Goal: Task Accomplishment & Management: Use online tool/utility

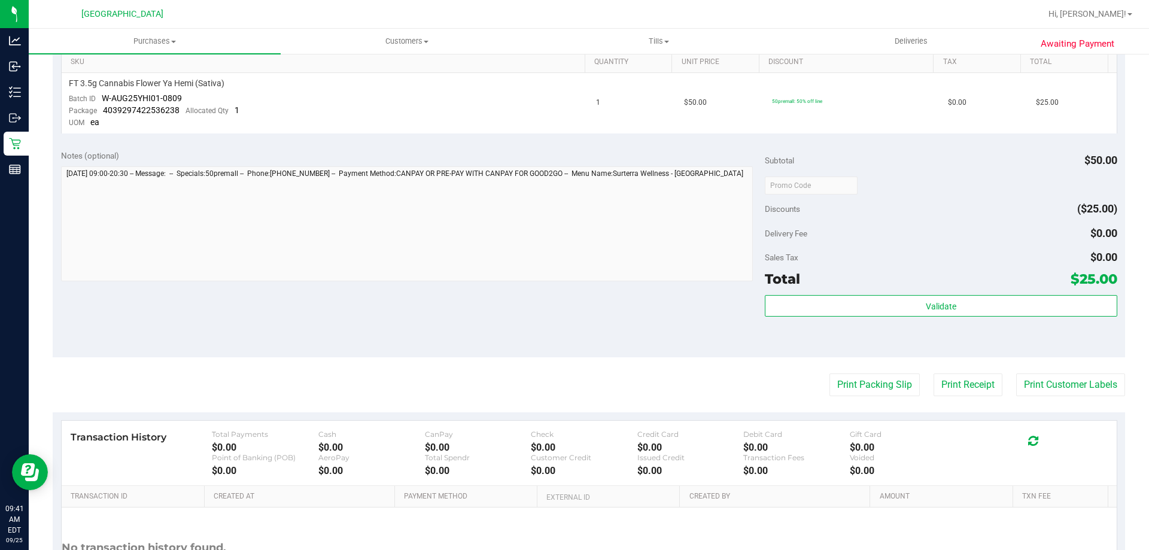
scroll to position [311, 0]
click at [1071, 386] on button "Print Customer Labels" at bounding box center [1070, 384] width 109 height 23
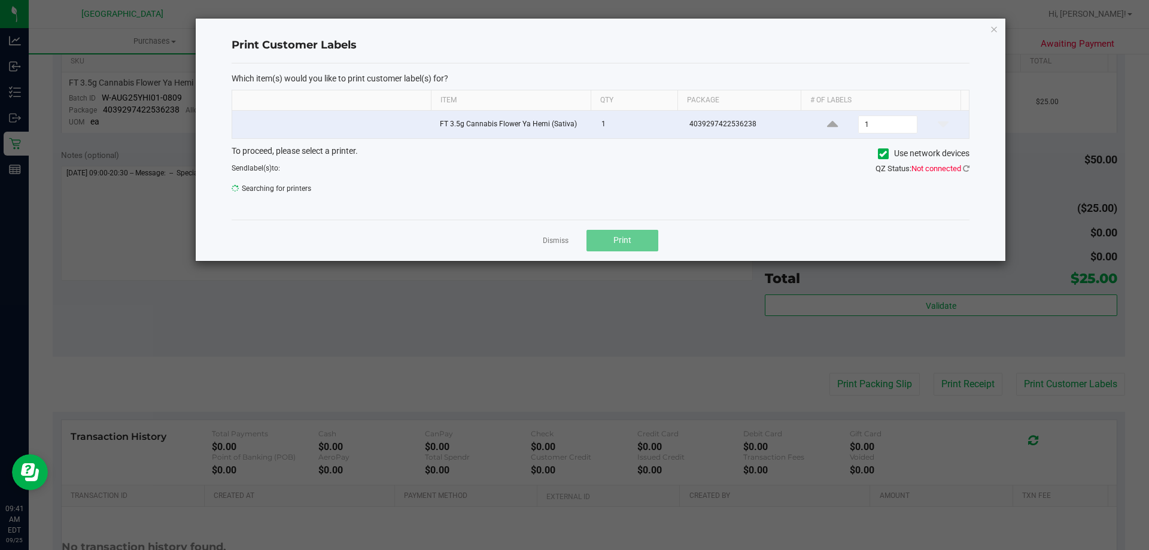
click at [950, 170] on span "Not connected" at bounding box center [936, 168] width 50 height 9
click at [966, 168] on icon at bounding box center [966, 169] width 7 height 8
click at [543, 239] on link "Dismiss" at bounding box center [556, 241] width 26 height 10
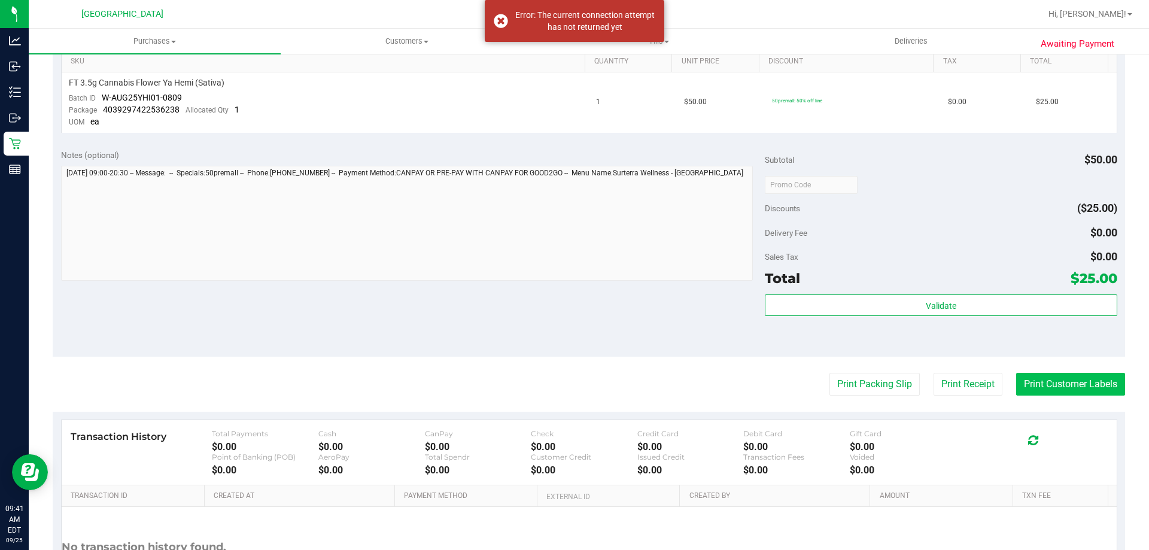
click at [1049, 385] on button "Print Customer Labels" at bounding box center [1070, 384] width 109 height 23
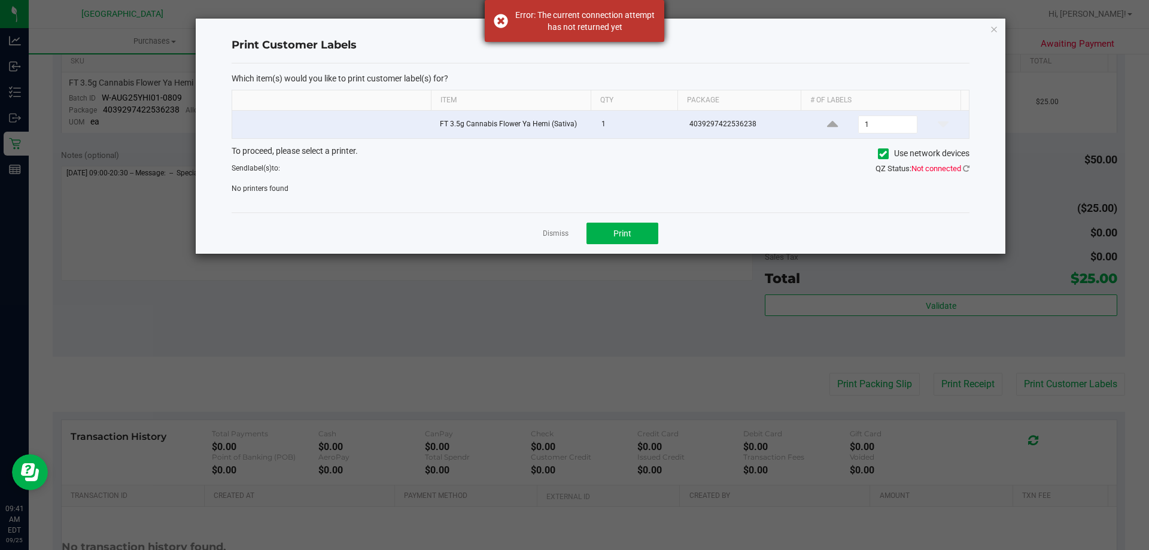
click at [506, 15] on div "Error: The current connection attempt has not returned yet" at bounding box center [574, 21] width 179 height 42
click at [966, 168] on icon at bounding box center [966, 169] width 7 height 8
click at [557, 233] on link "Dismiss" at bounding box center [556, 234] width 26 height 10
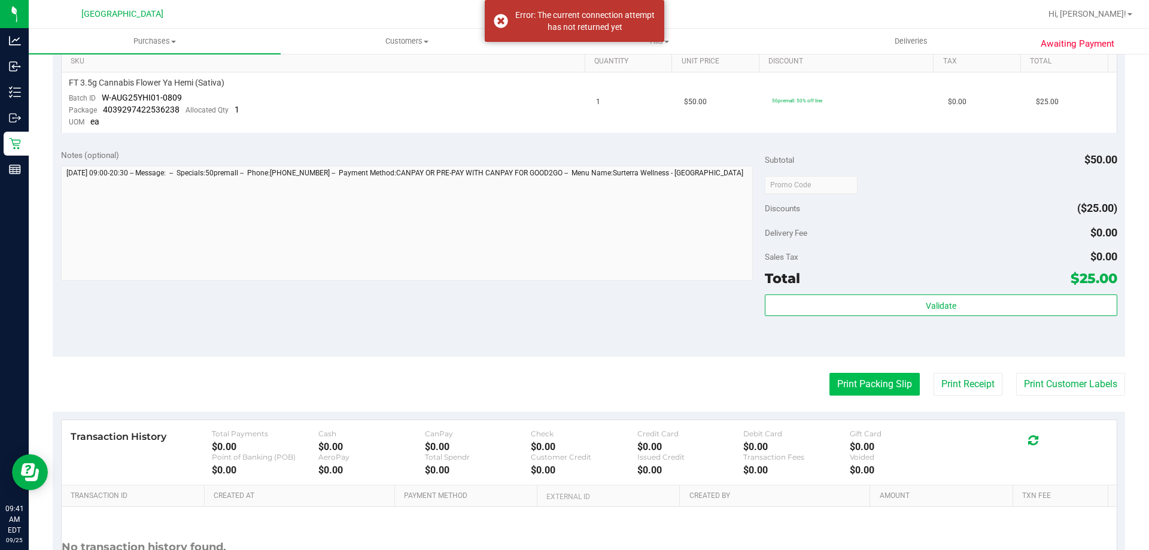
click at [859, 381] on button "Print Packing Slip" at bounding box center [874, 384] width 90 height 23
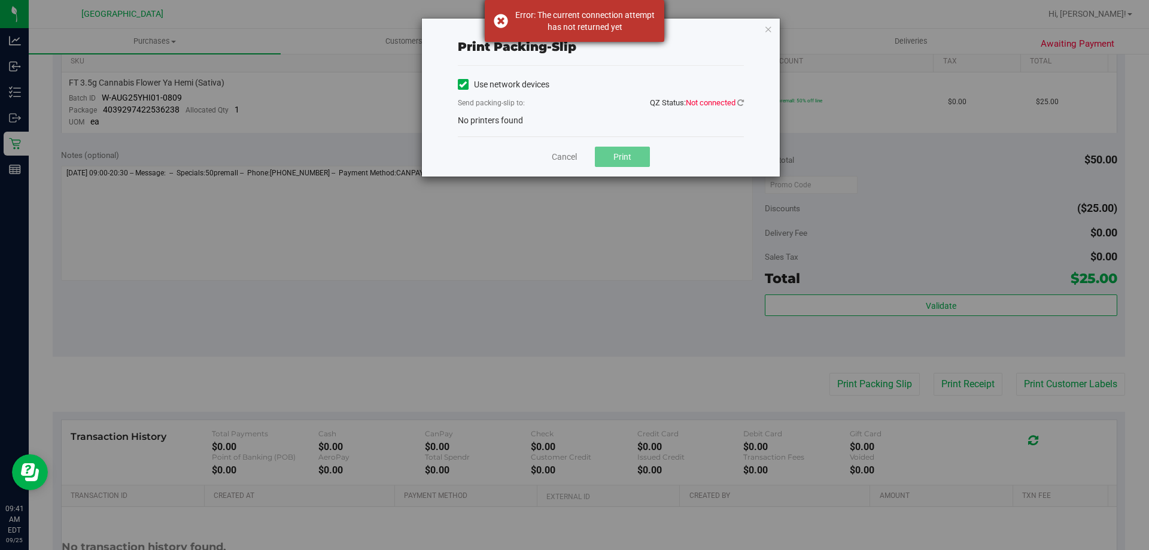
click at [500, 25] on div "Error: The current connection attempt has not returned yet" at bounding box center [574, 21] width 179 height 42
click at [740, 102] on icon at bounding box center [740, 103] width 7 height 8
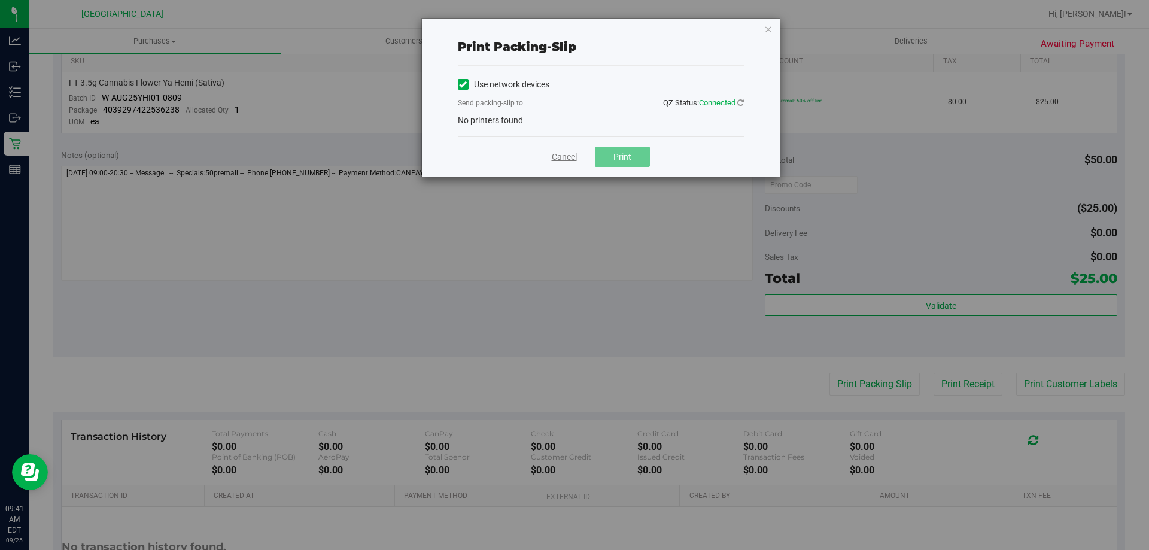
click at [559, 156] on link "Cancel" at bounding box center [564, 157] width 25 height 13
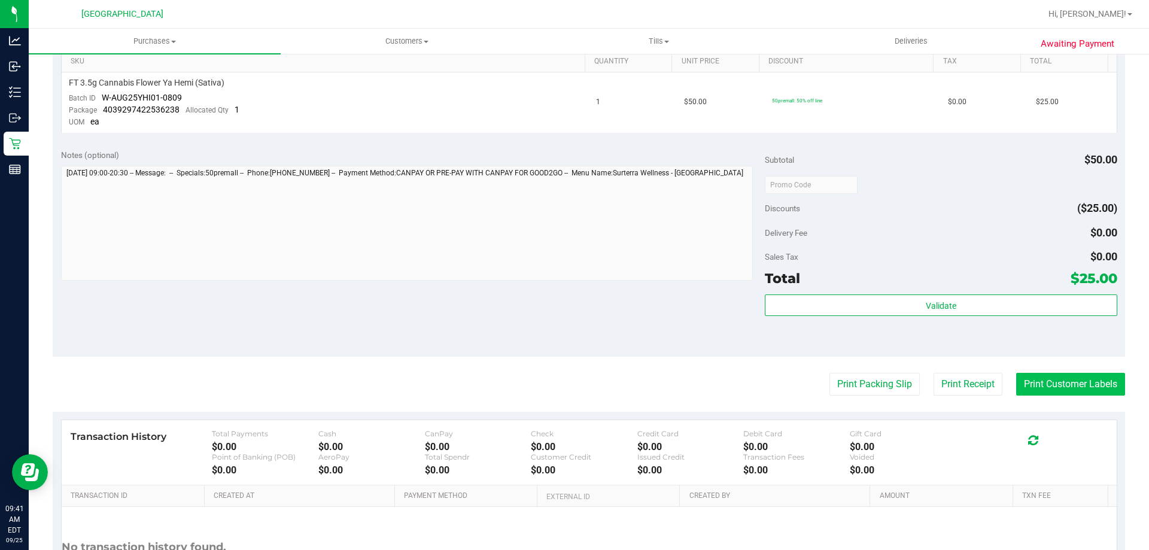
click at [1046, 385] on button "Print Customer Labels" at bounding box center [1070, 384] width 109 height 23
